Goal: Task Accomplishment & Management: Manage account settings

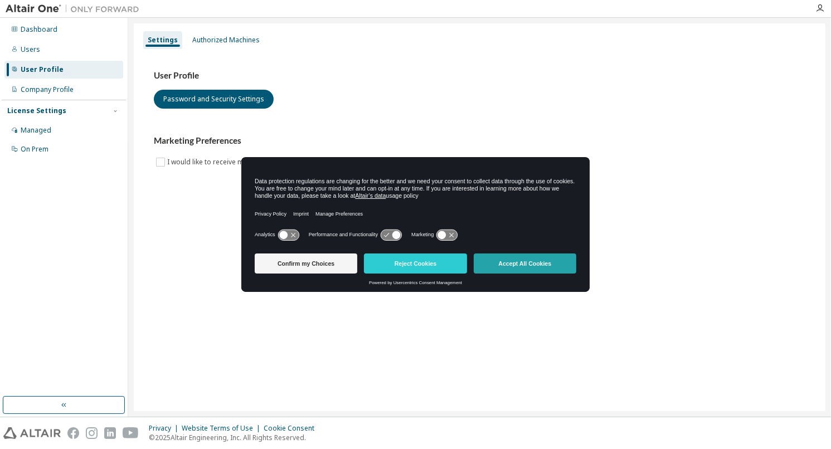
click at [524, 265] on button "Accept All Cookies" at bounding box center [525, 263] width 103 height 20
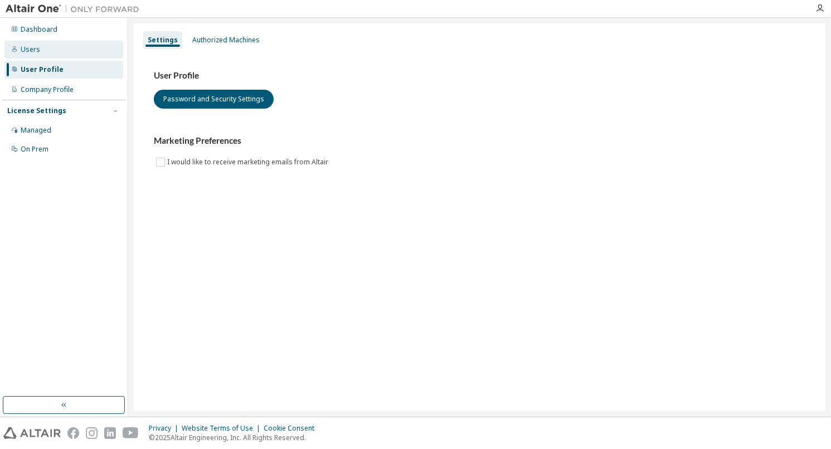
click at [67, 42] on div "Users" at bounding box center [63, 50] width 119 height 18
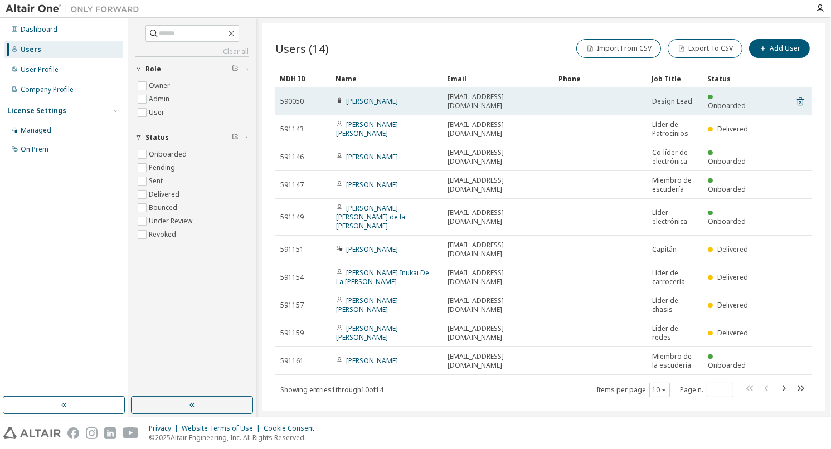
click at [453, 104] on td "a01782012@tec.mx" at bounding box center [497, 101] width 111 height 28
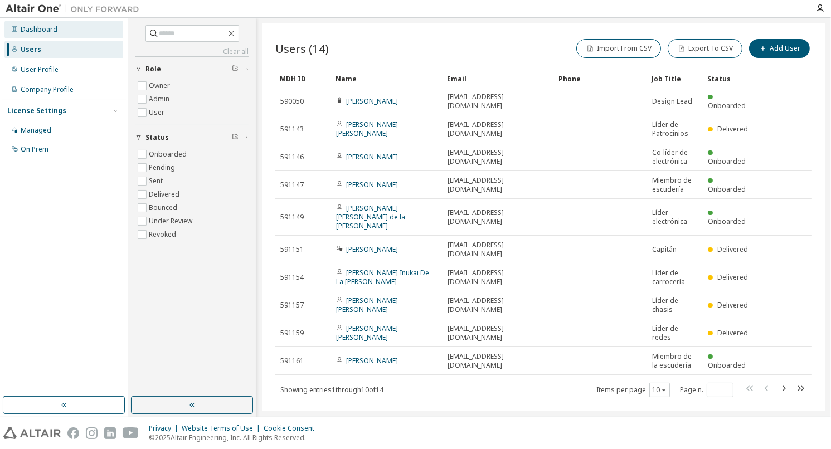
click at [61, 30] on div "Dashboard" at bounding box center [63, 30] width 119 height 18
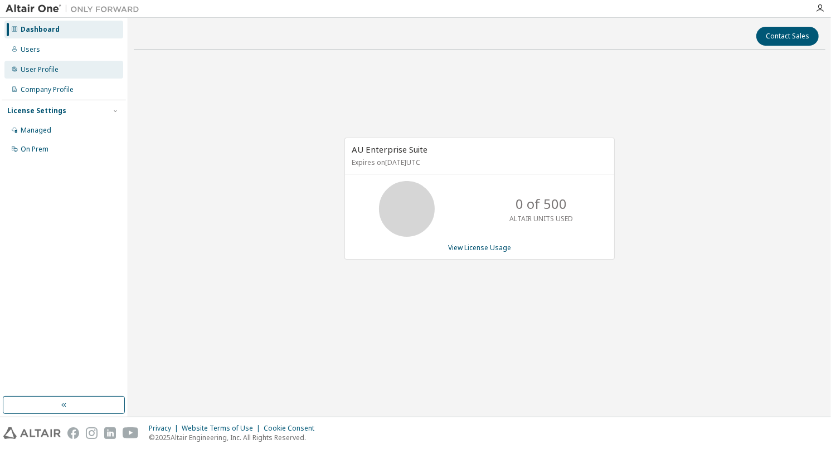
click at [61, 61] on div "User Profile" at bounding box center [63, 70] width 119 height 18
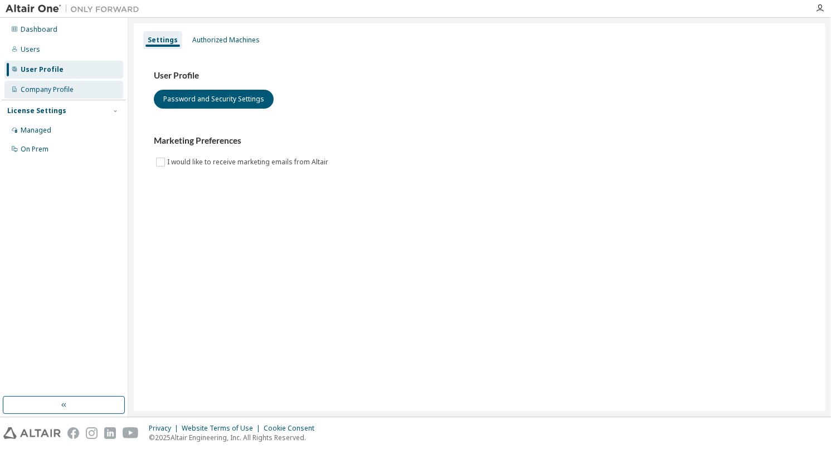
click at [62, 83] on div "Company Profile" at bounding box center [63, 90] width 119 height 18
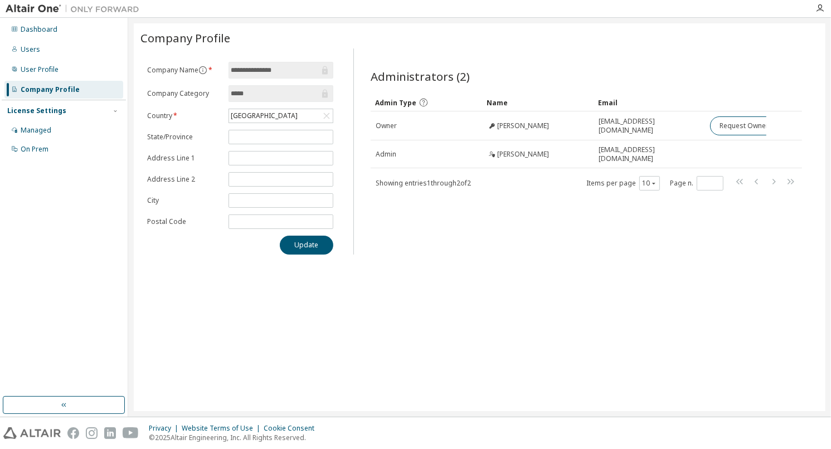
click at [58, 116] on div "License Settings Managed On Prem" at bounding box center [64, 130] width 124 height 60
click at [51, 133] on div "Managed" at bounding box center [63, 130] width 119 height 18
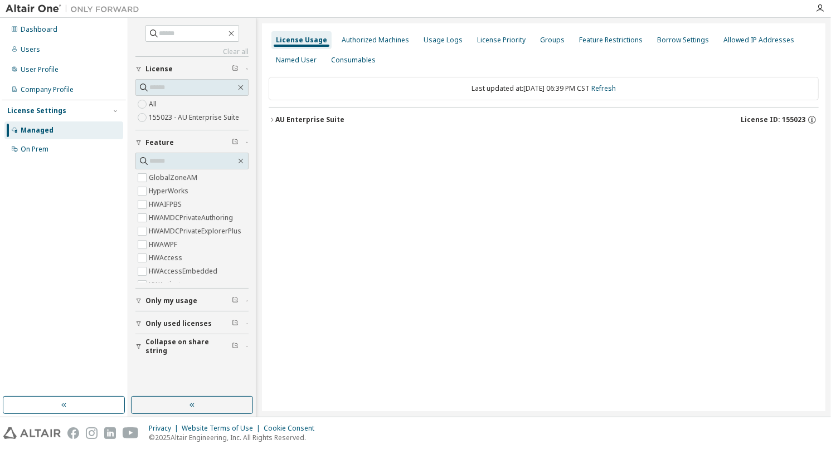
click at [56, 58] on div "Dashboard Users User Profile Company Profile License Settings Managed On Prem" at bounding box center [64, 89] width 124 height 140
click at [55, 55] on div "Users" at bounding box center [63, 50] width 119 height 18
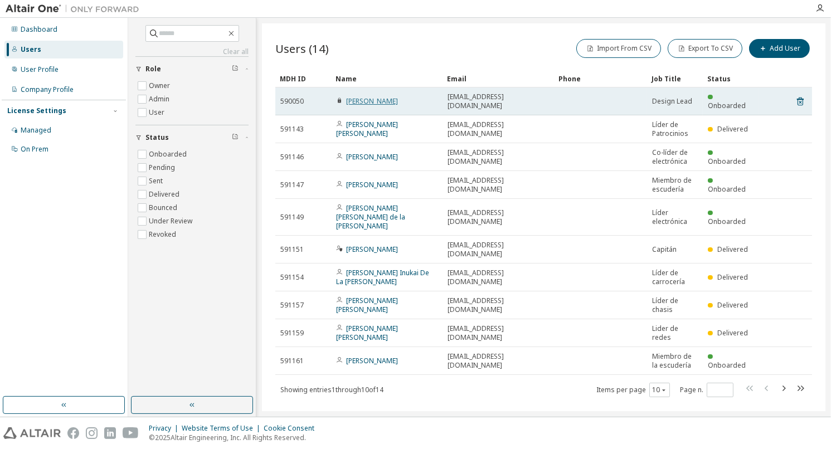
click at [356, 97] on link "Jorge Orozco" at bounding box center [372, 100] width 52 height 9
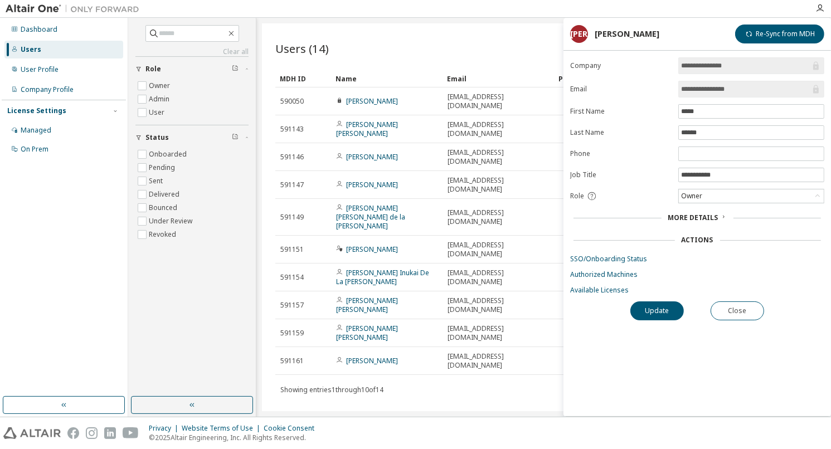
click at [713, 217] on span "More Details" at bounding box center [693, 217] width 50 height 9
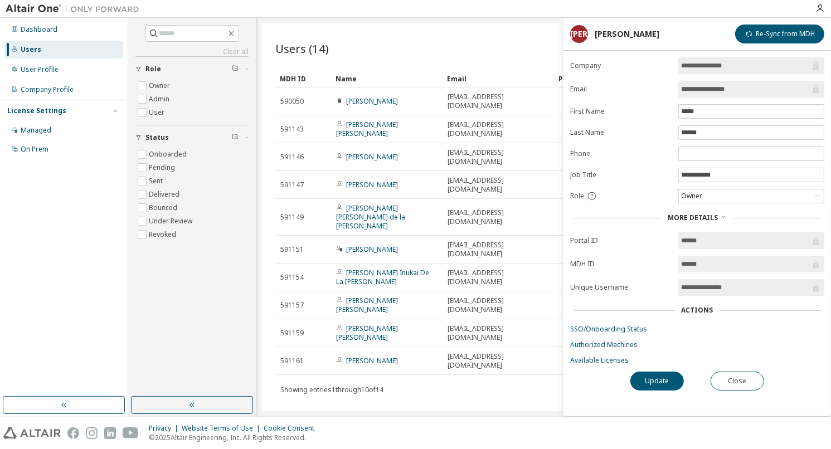
click at [467, 382] on div "Showing entries 1 through 10 of 14 Items per page 10 Page n. *" at bounding box center [543, 390] width 536 height 16
click at [782, 38] on button "Re-Sync from MDH" at bounding box center [779, 34] width 89 height 19
click at [753, 382] on button "Close" at bounding box center [736, 381] width 53 height 19
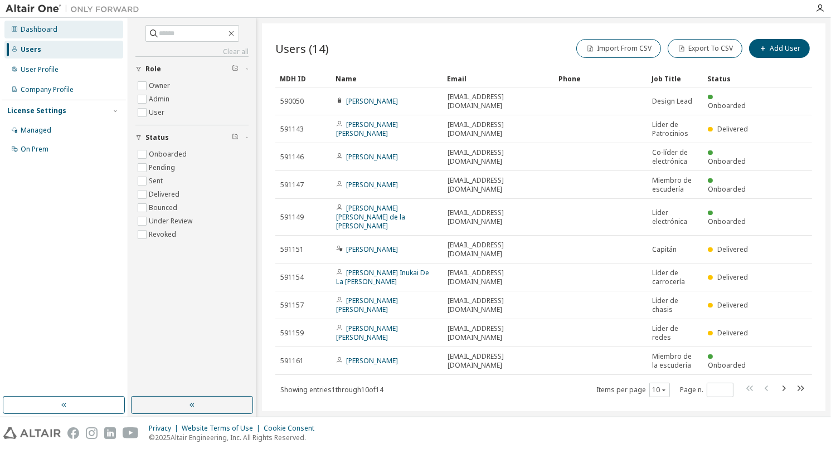
click at [87, 25] on div "Dashboard" at bounding box center [63, 30] width 119 height 18
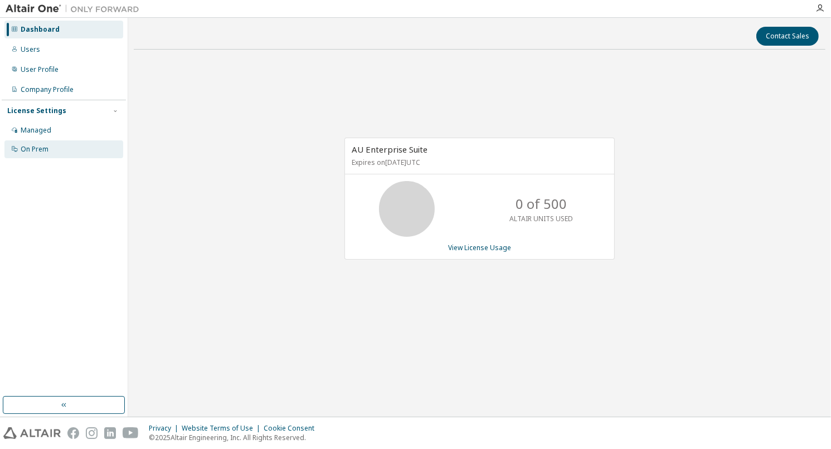
click at [46, 154] on div "On Prem" at bounding box center [63, 149] width 119 height 18
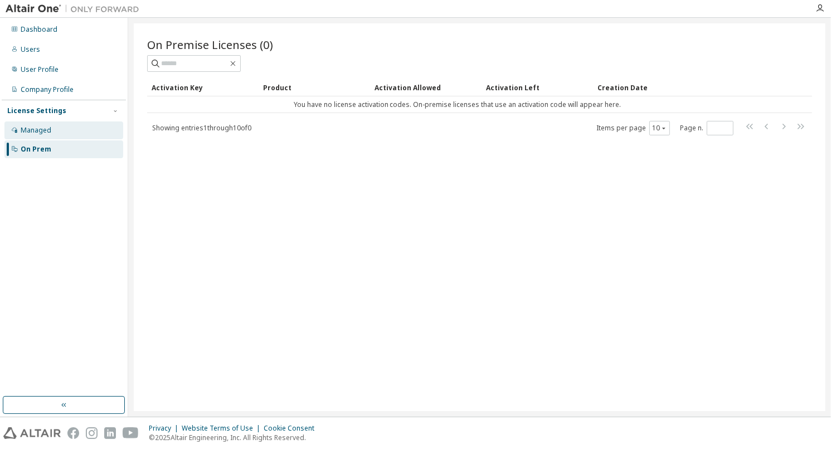
click at [41, 131] on div "Managed" at bounding box center [36, 130] width 31 height 9
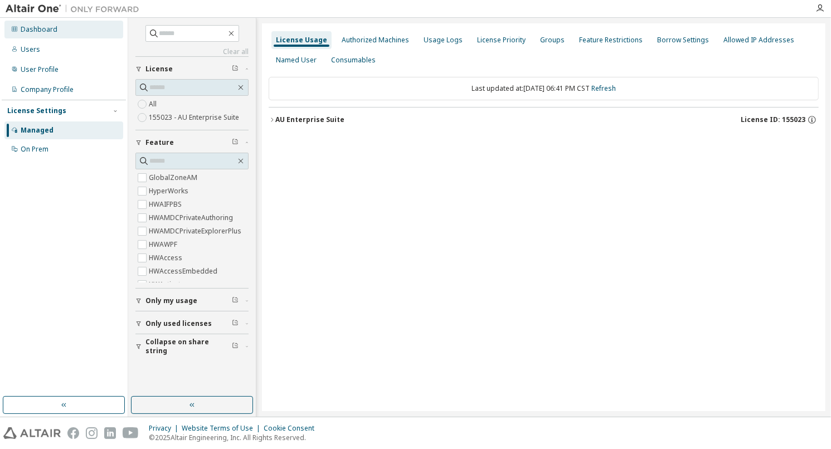
click at [36, 30] on div "Dashboard" at bounding box center [39, 29] width 37 height 9
